Goal: Answer question/provide support

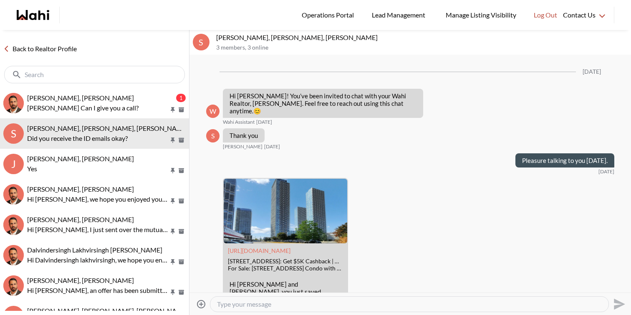
scroll to position [2035, 0]
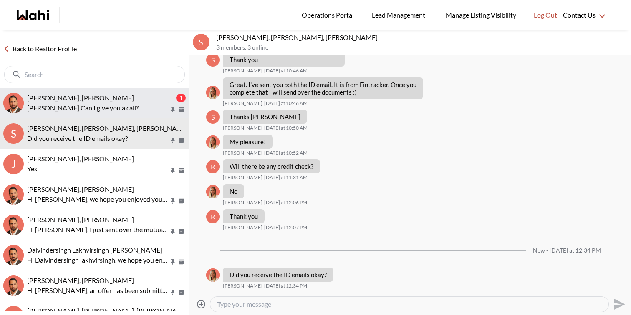
click at [131, 96] on div "khalid Alvi, Behnam" at bounding box center [100, 98] width 147 height 8
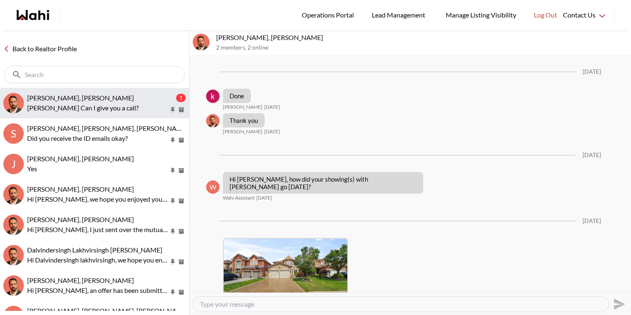
scroll to position [1766, 0]
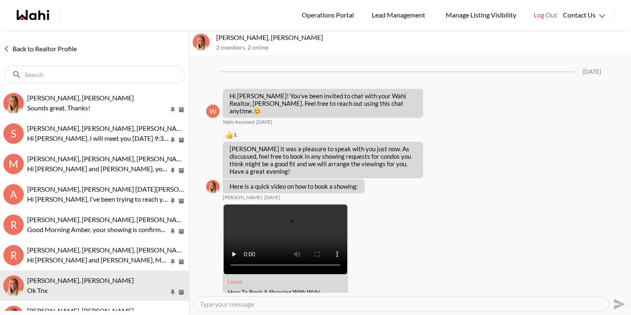
scroll to position [719, 0]
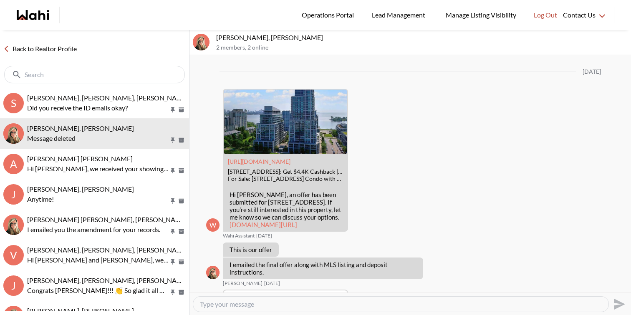
scroll to position [1481, 0]
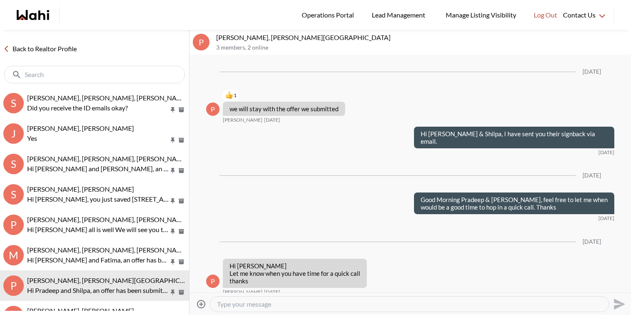
scroll to position [1200, 0]
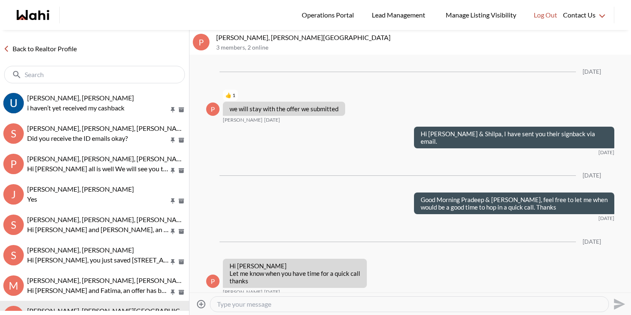
scroll to position [1200, 0]
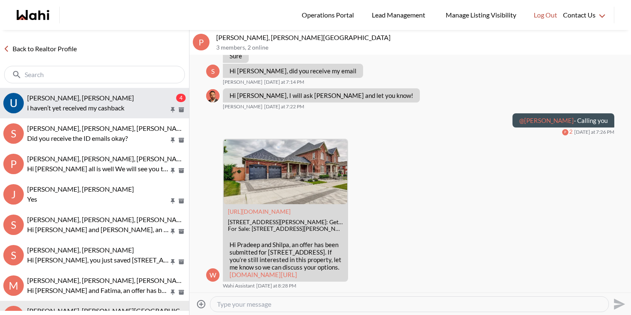
click at [94, 104] on p "i haven’t yet received my cashback" at bounding box center [98, 108] width 142 height 10
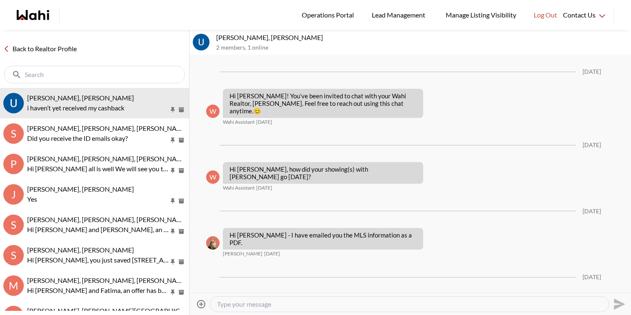
scroll to position [127, 0]
